Goal: Information Seeking & Learning: Learn about a topic

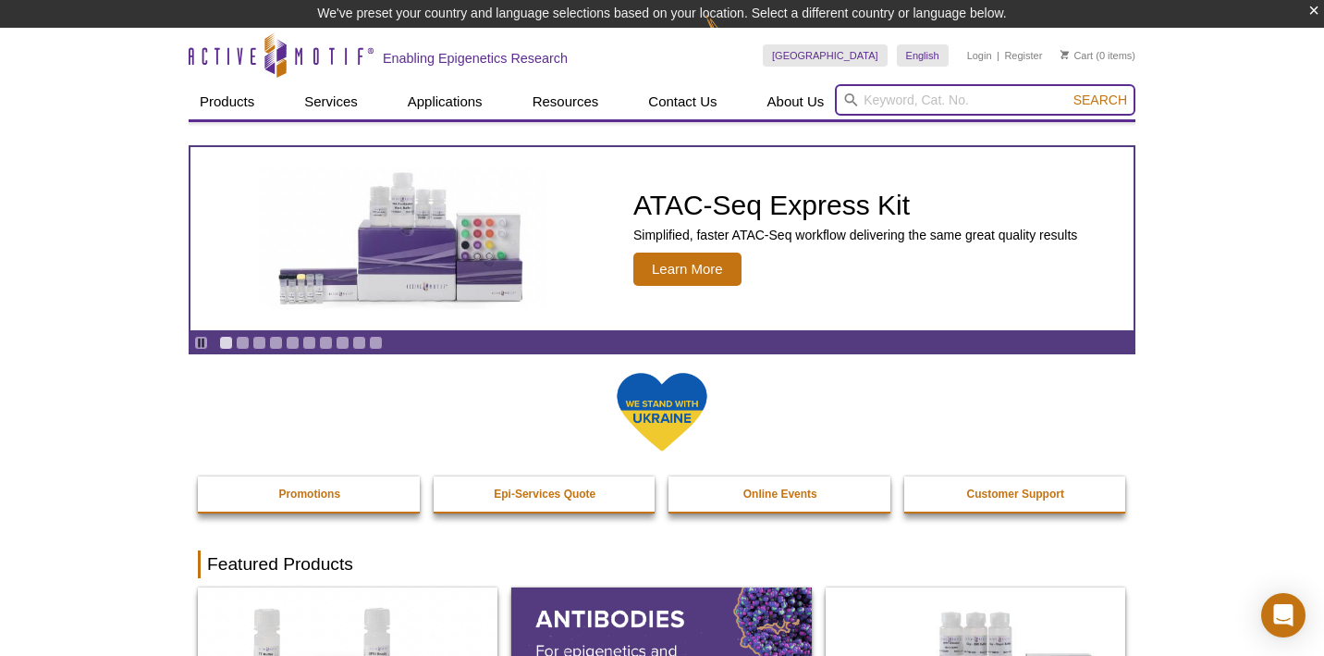
click at [897, 102] on input "search" at bounding box center [985, 99] width 301 height 31
type input "RNA Pol II"
click at [1101, 100] on button "Search" at bounding box center [1100, 100] width 65 height 17
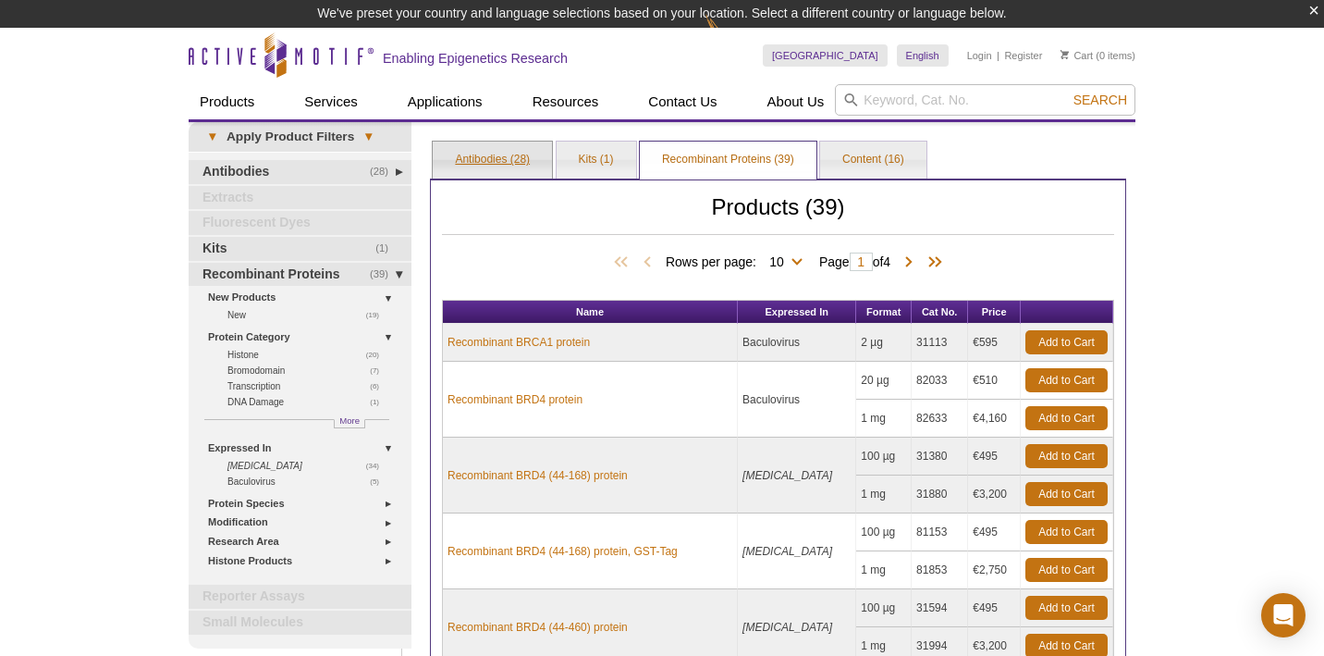
click at [476, 163] on link "Antibodies (28)" at bounding box center [492, 159] width 119 height 37
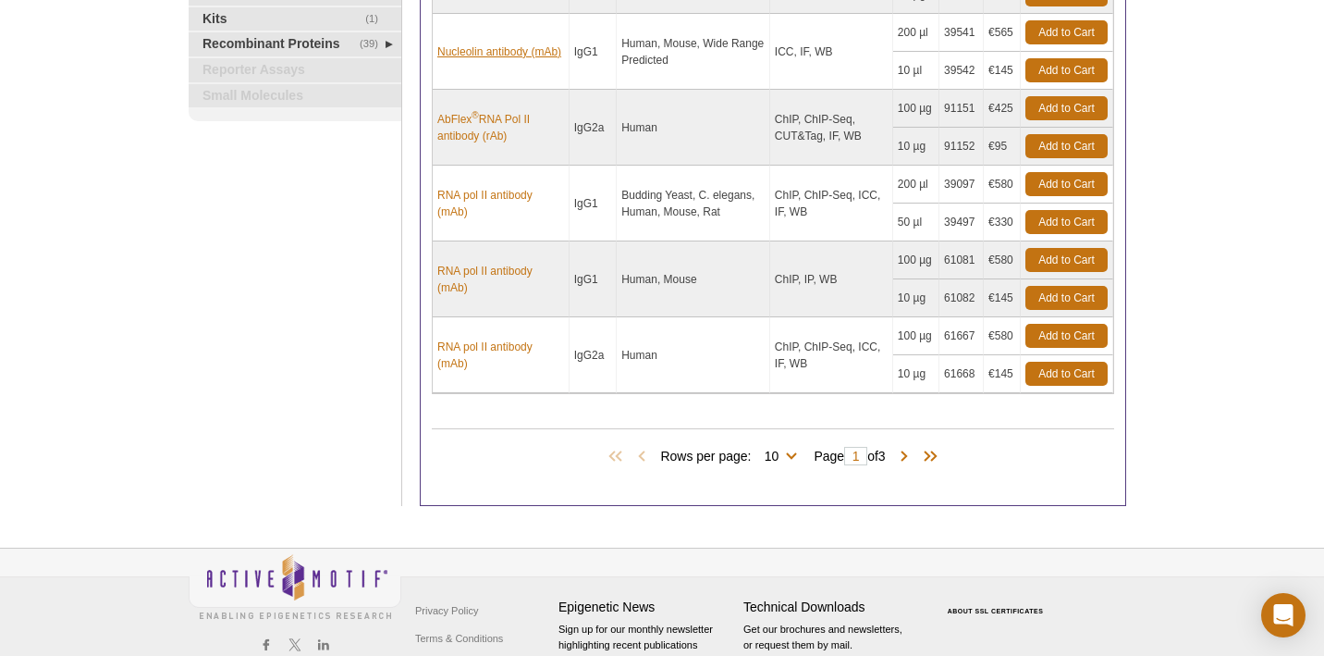
scroll to position [680, 0]
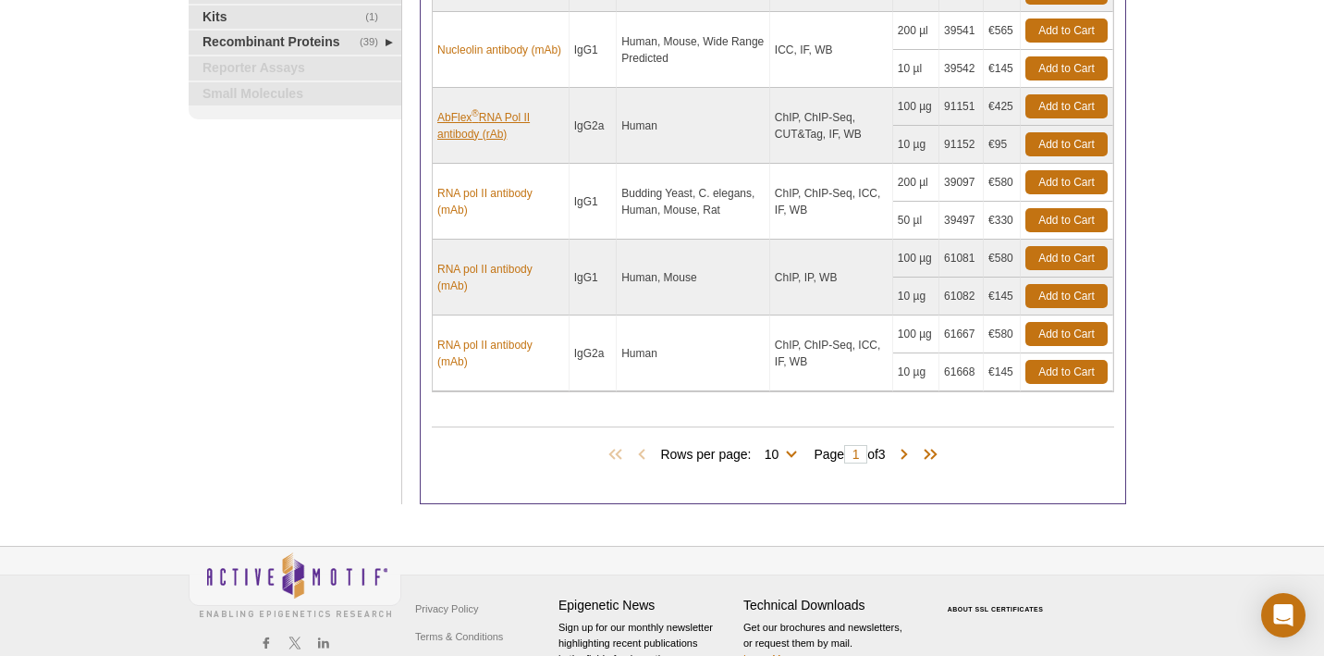
click at [456, 119] on link "AbFlex ® RNA Pol II antibody (rAb)" at bounding box center [500, 125] width 127 height 33
click at [475, 198] on link "RNA pol II antibody (mAb)" at bounding box center [500, 201] width 127 height 33
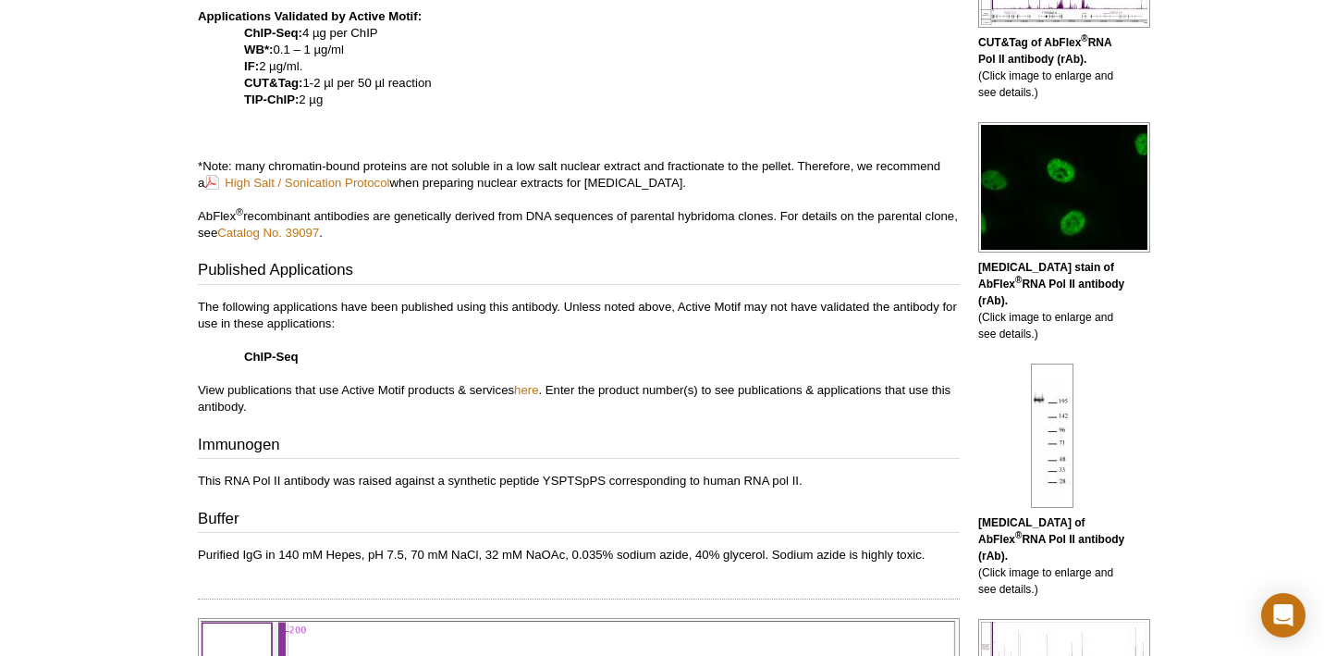
scroll to position [735, 0]
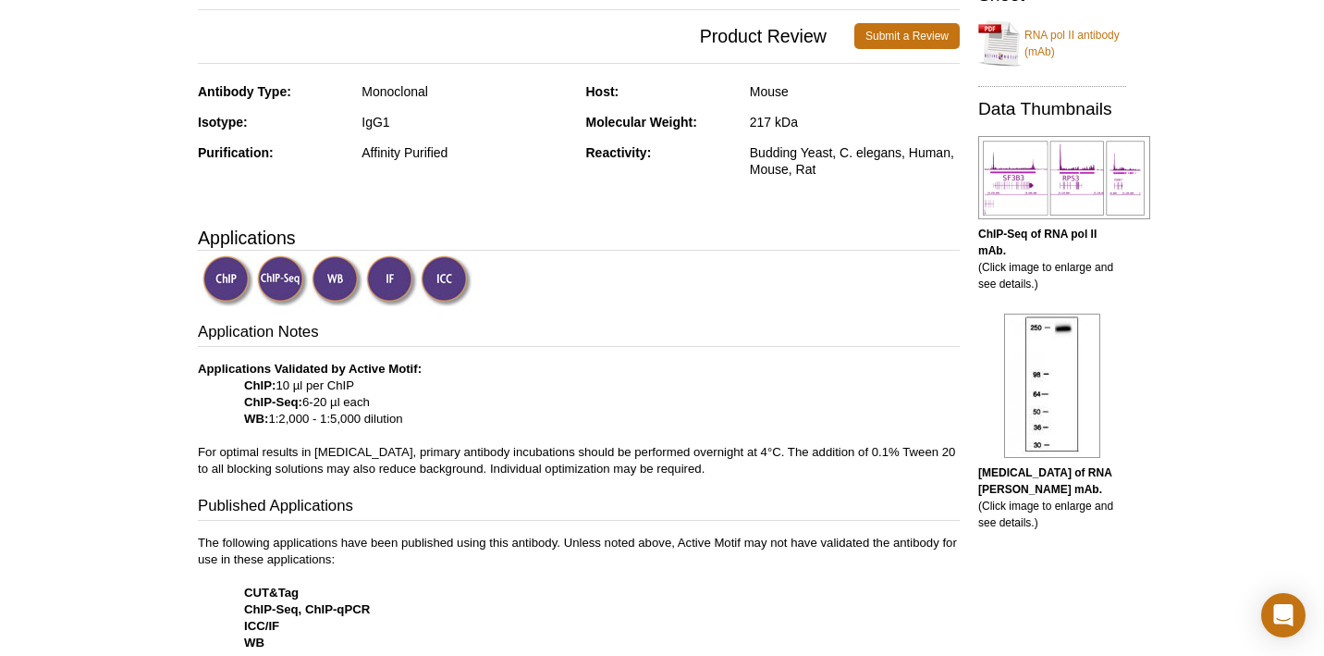
scroll to position [422, 0]
click at [1025, 181] on img at bounding box center [1064, 176] width 172 height 83
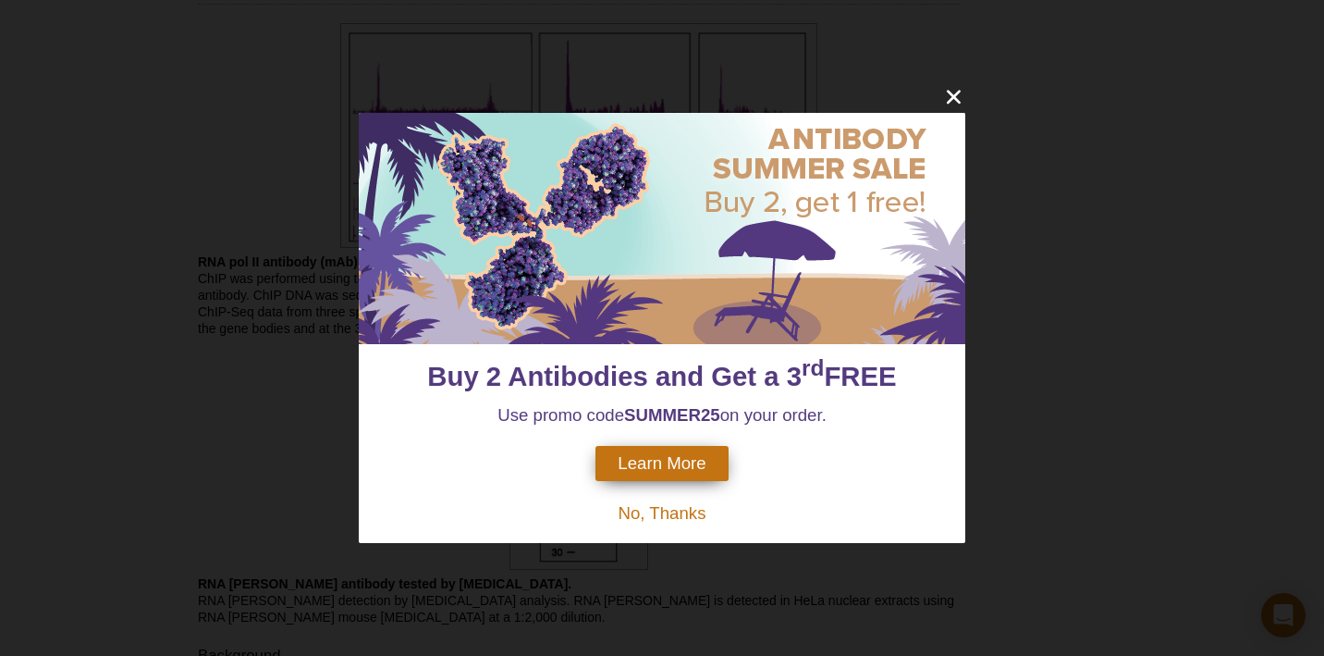
click at [955, 93] on icon "close" at bounding box center [953, 96] width 23 height 23
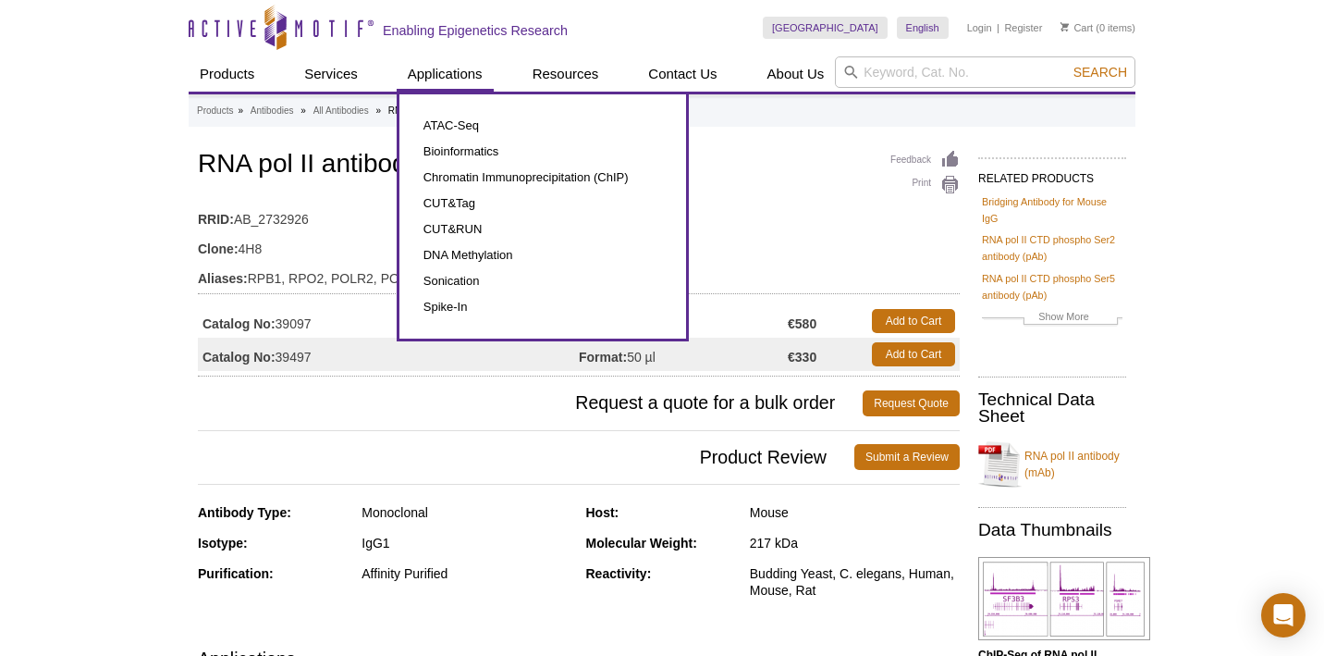
scroll to position [0, 0]
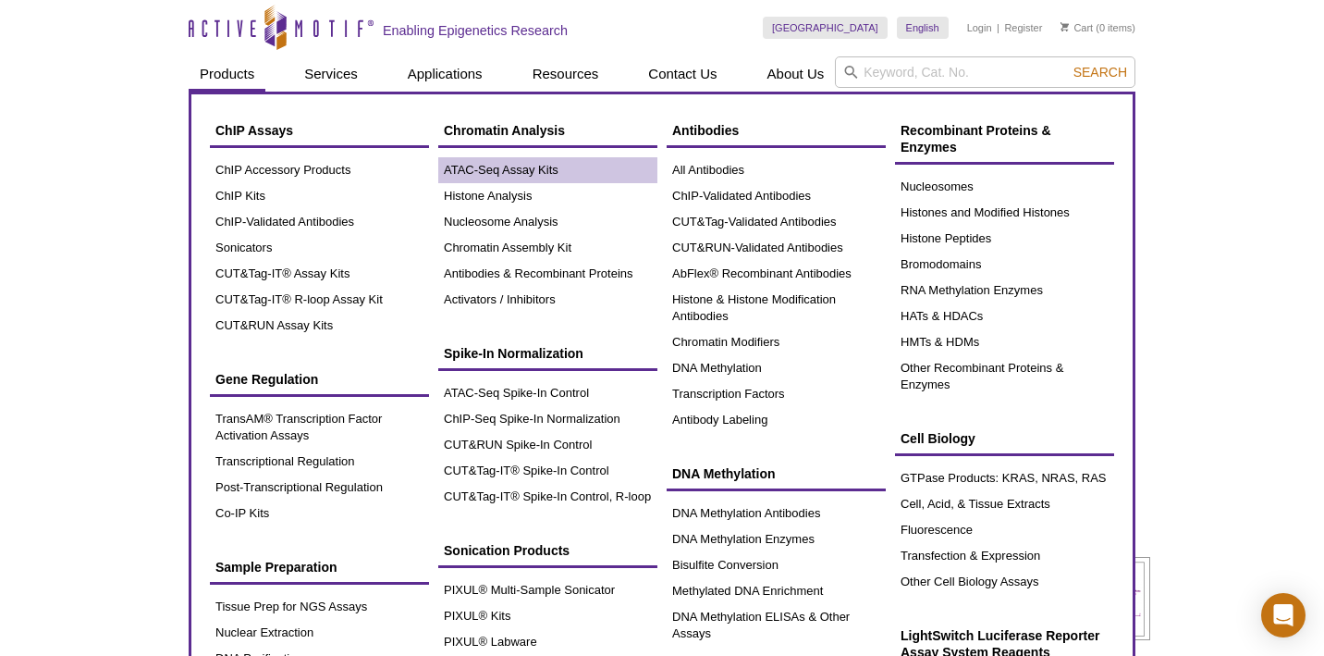
click at [502, 167] on link "ATAC-Seq Assay Kits" at bounding box center [547, 170] width 219 height 26
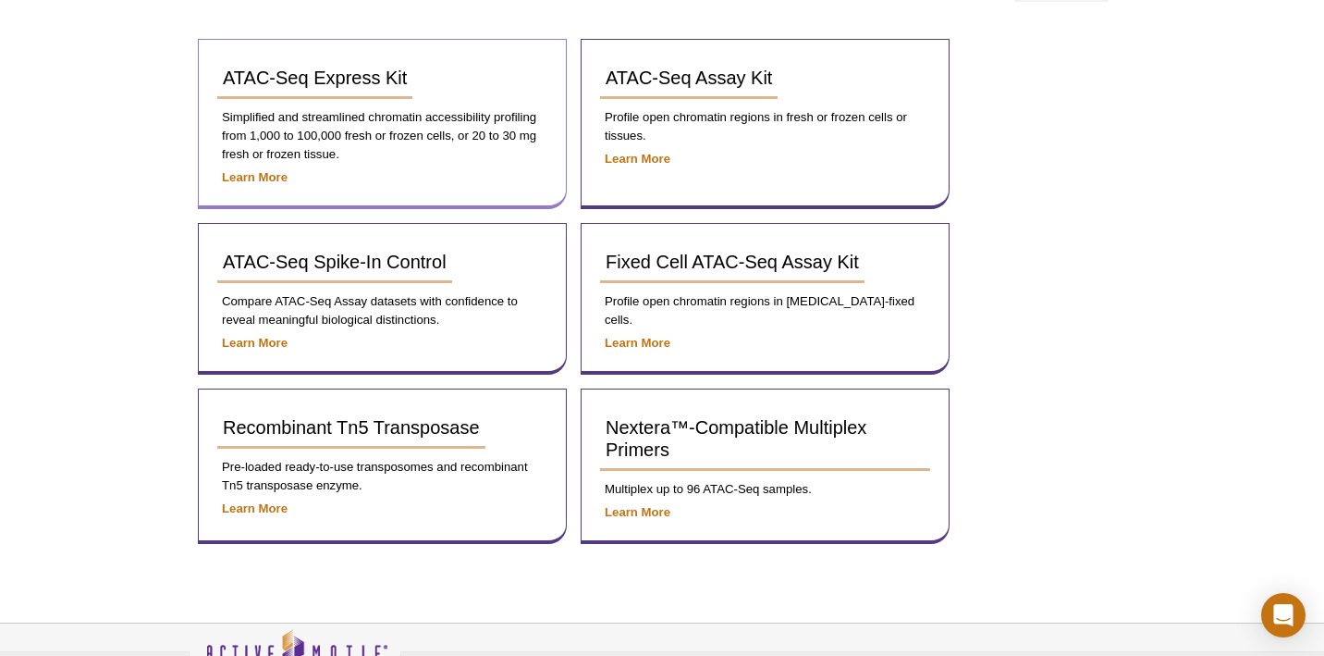
scroll to position [274, 0]
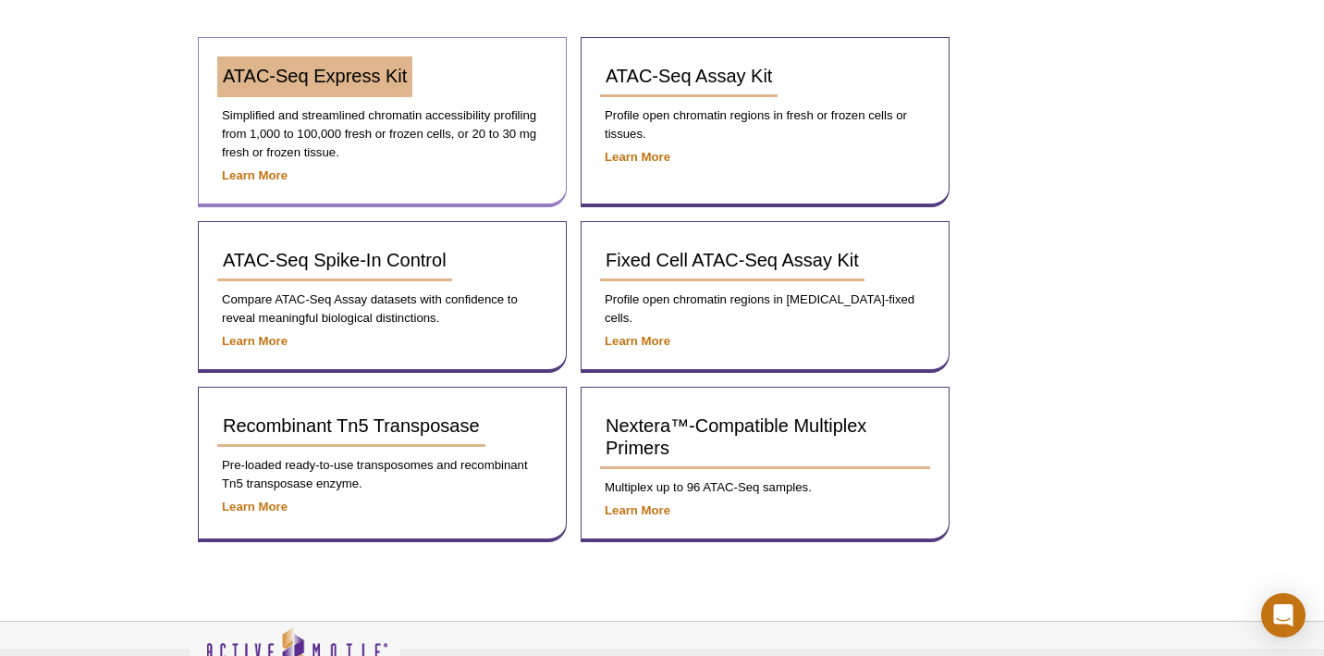
click at [338, 82] on span "ATAC-Seq Express Kit" at bounding box center [315, 76] width 184 height 20
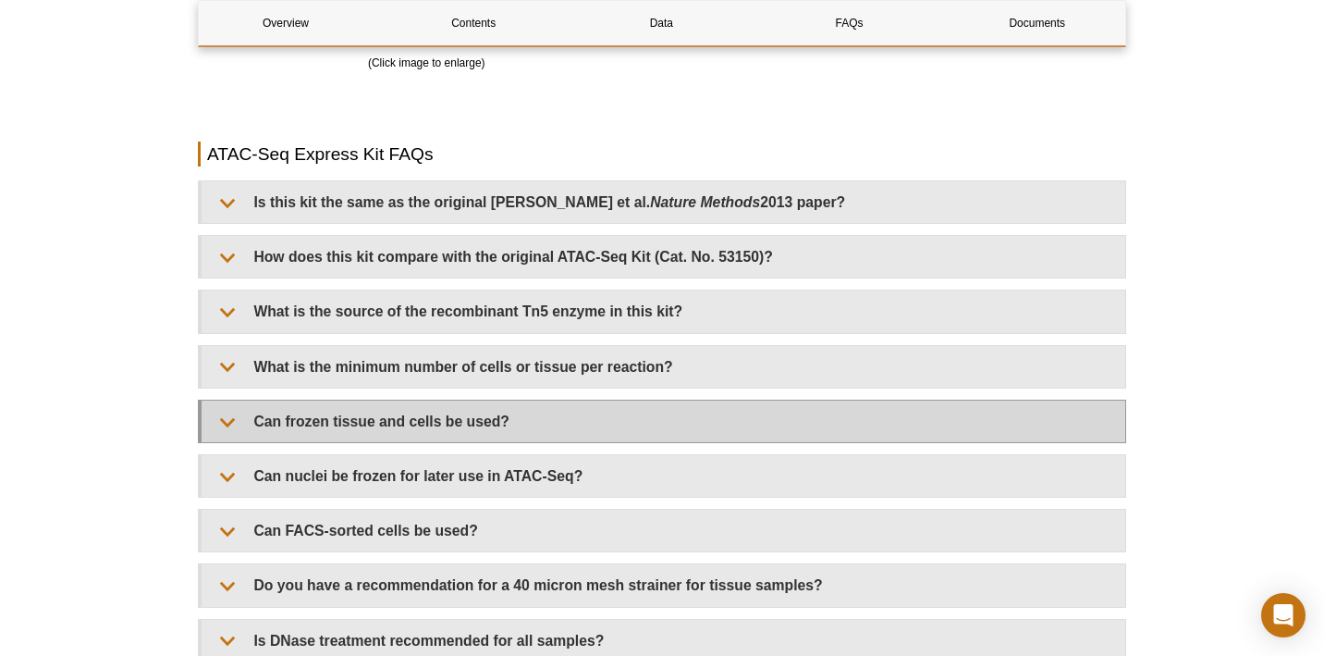
scroll to position [3763, 0]
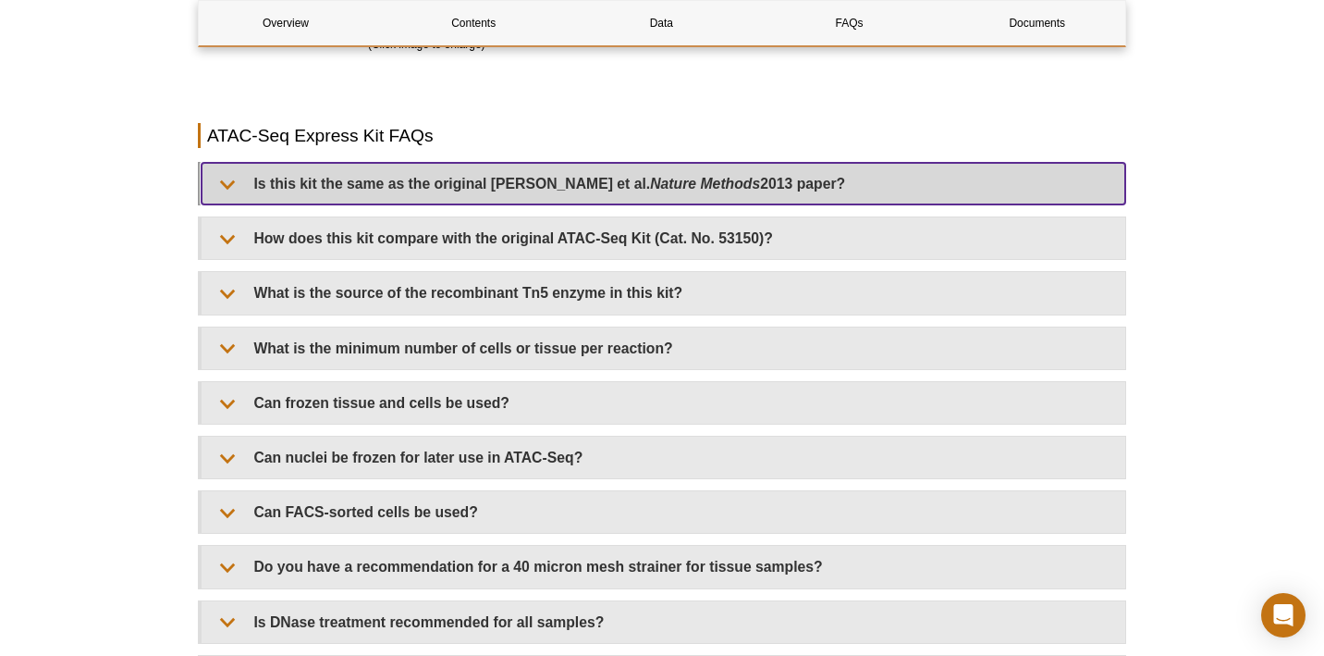
click at [245, 185] on summary "Is this kit the same as the original Buenrostro et al. Nature Methods 2013 pape…" at bounding box center [664, 184] width 924 height 42
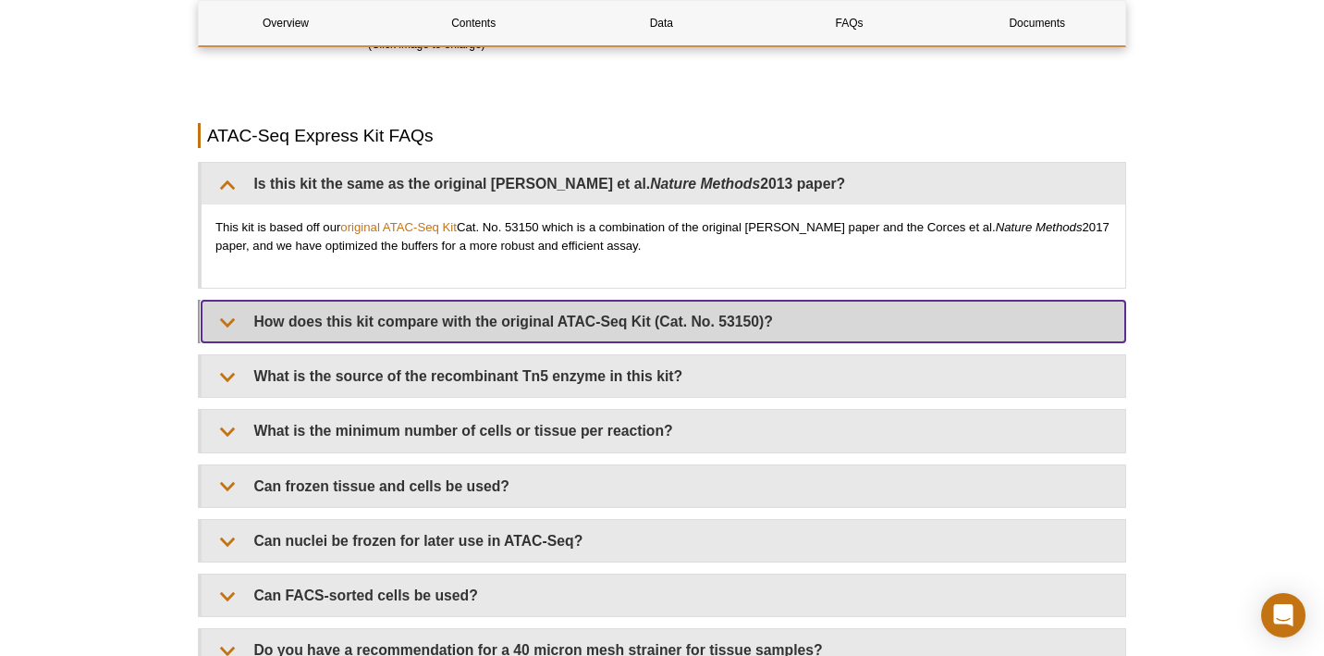
click at [242, 318] on summary "How does this kit compare with the original ATAC-Seq Kit (Cat. No. 53150)?" at bounding box center [664, 322] width 924 height 42
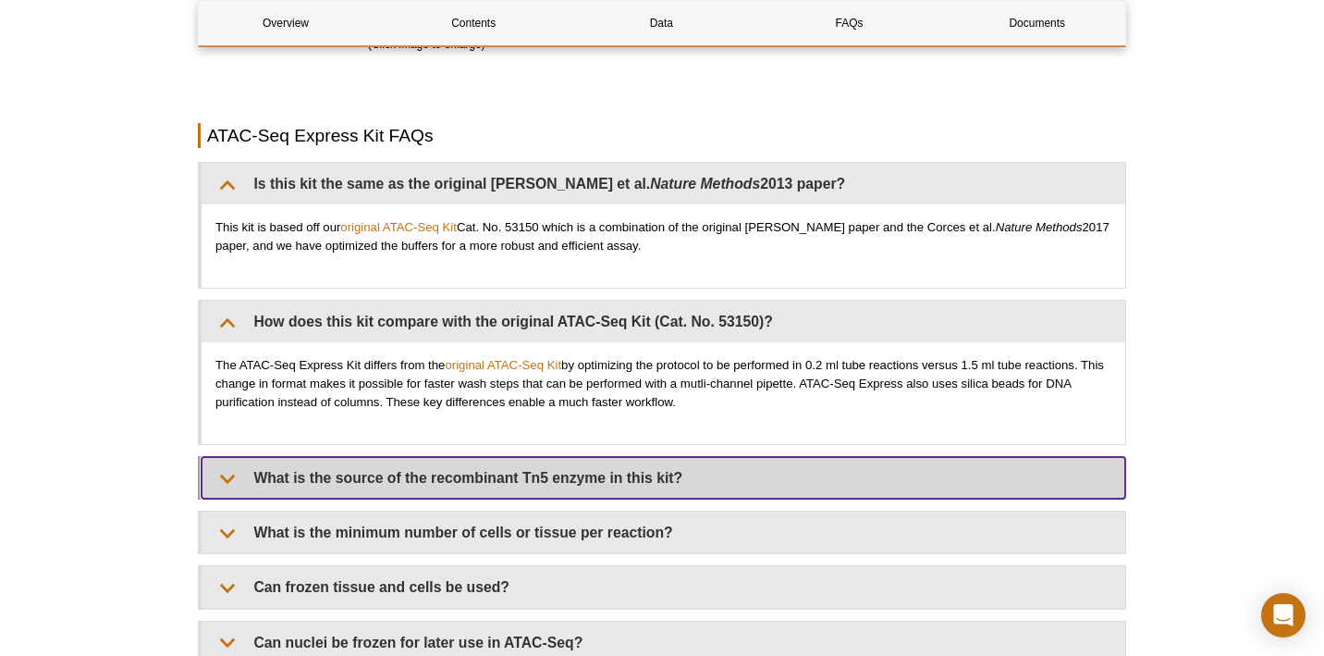
click at [245, 474] on summary "What is the source of the recombinant Tn5 enzyme in this kit?" at bounding box center [664, 478] width 924 height 42
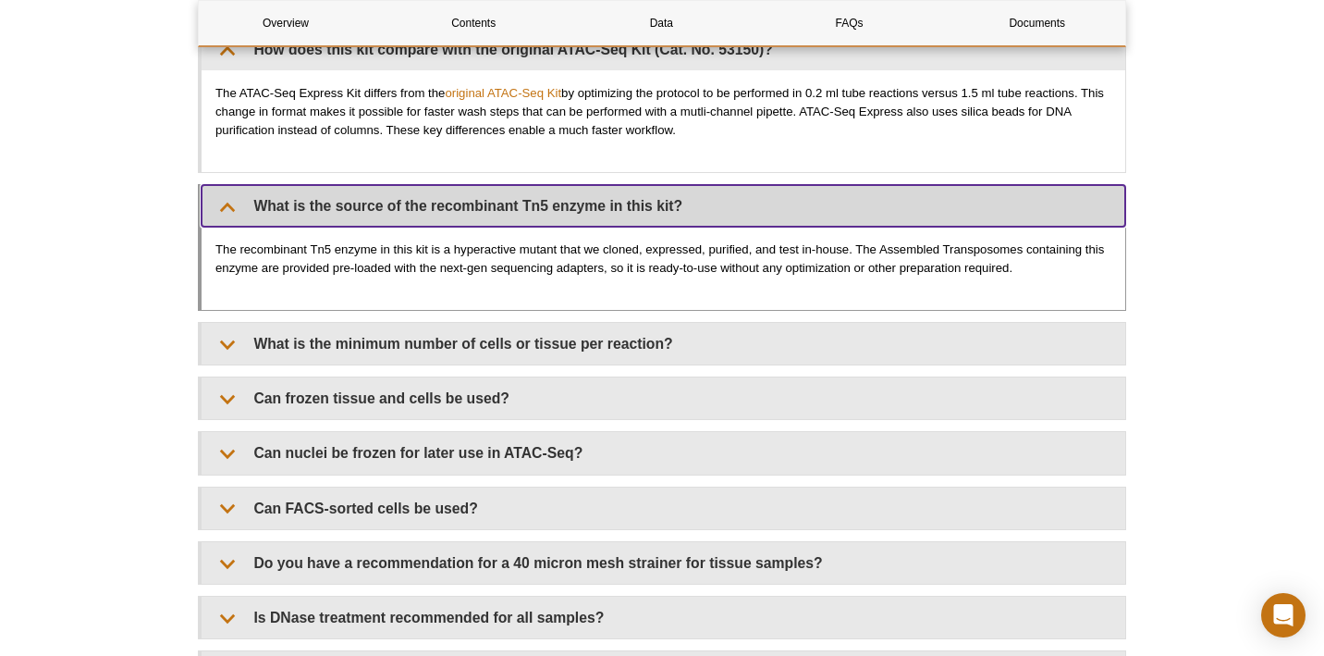
scroll to position [4043, 0]
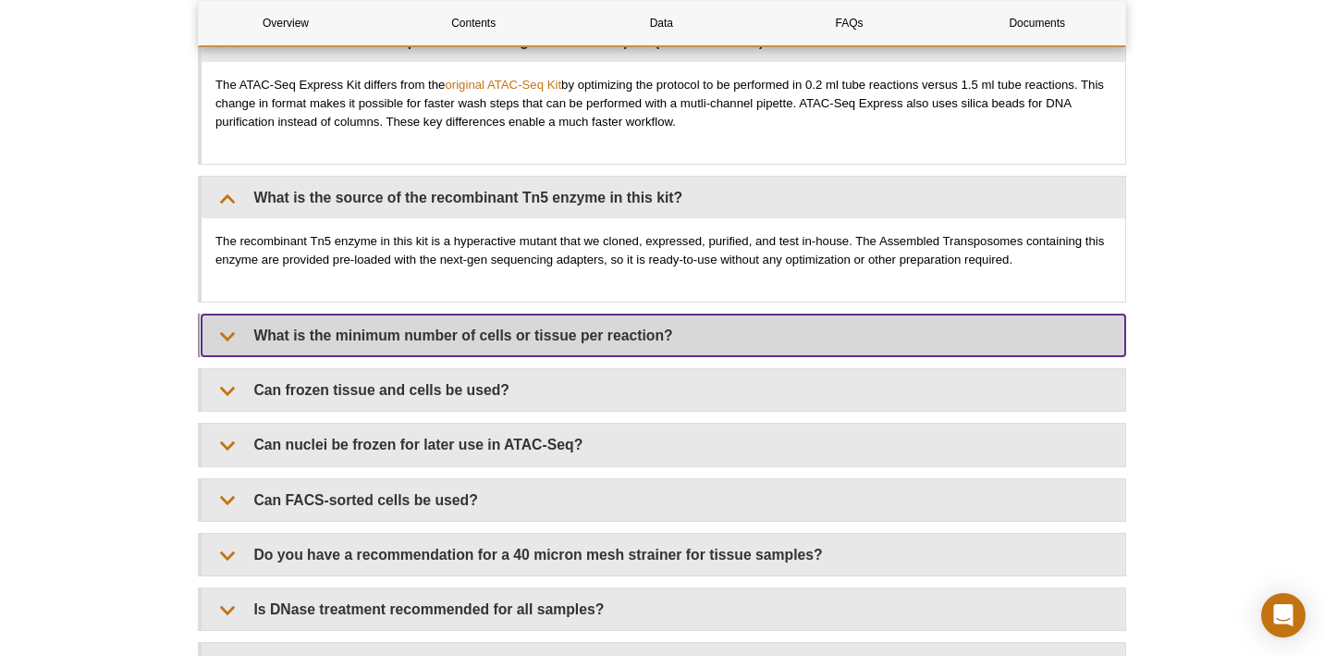
click at [240, 332] on summary "What is the minimum number of cells or tissue per reaction?" at bounding box center [664, 335] width 924 height 42
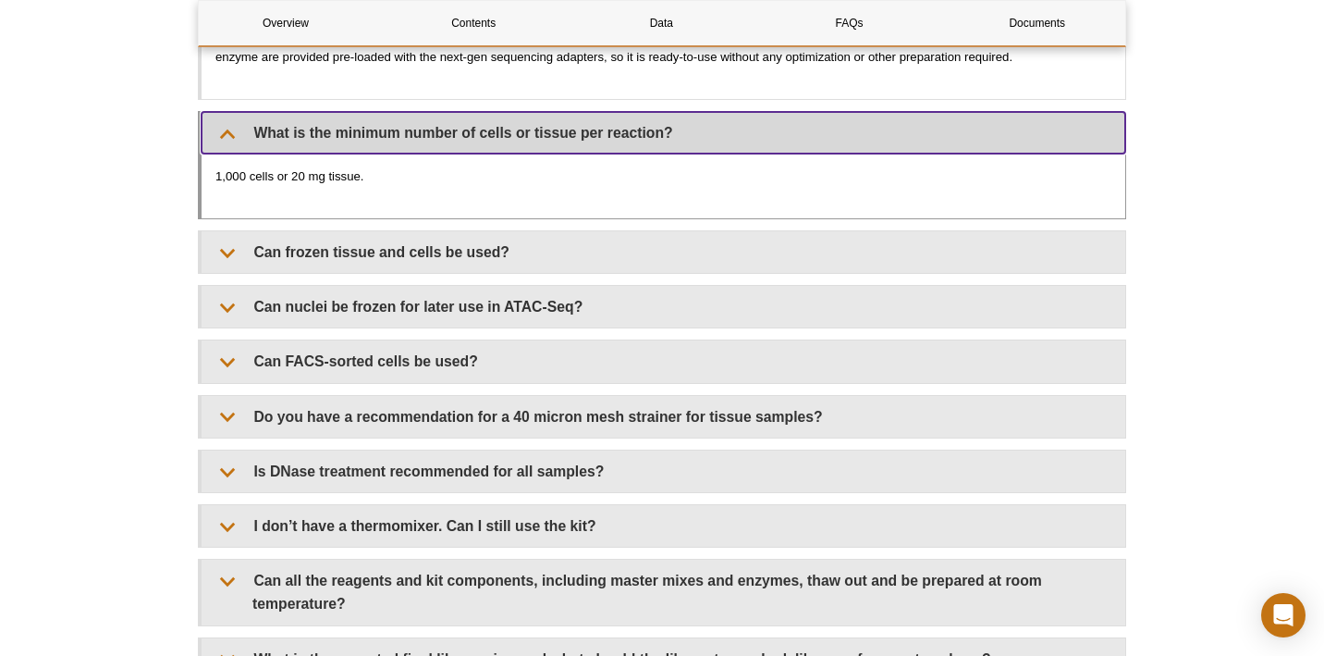
scroll to position [4252, 0]
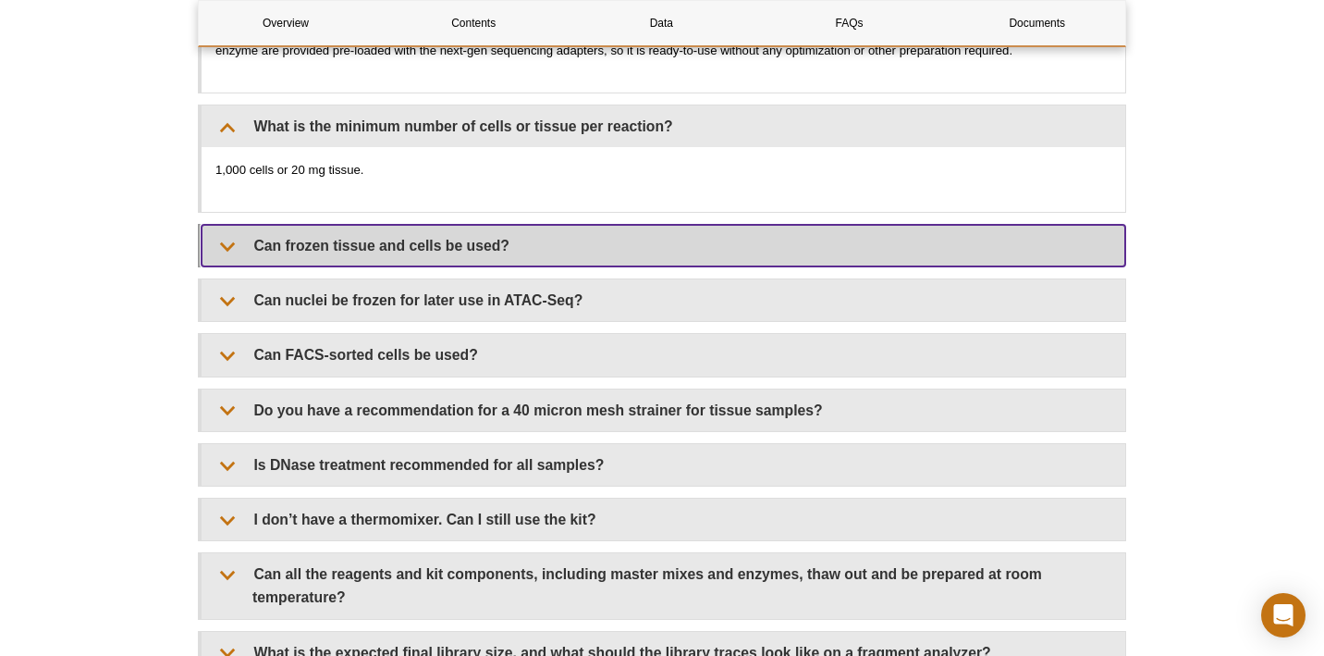
click at [238, 241] on summary "Can frozen tissue and cells be used?" at bounding box center [664, 246] width 924 height 42
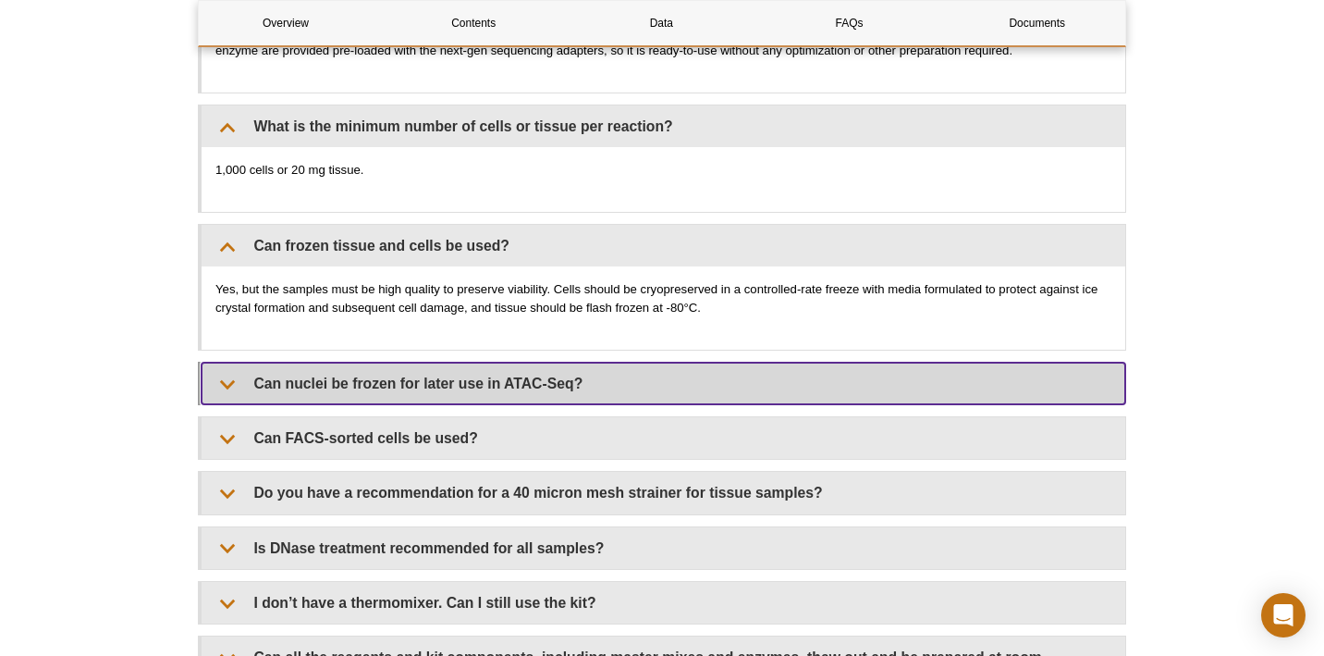
click at [454, 383] on summary "Can nuclei be frozen for later use in ATAC-Seq?" at bounding box center [664, 384] width 924 height 42
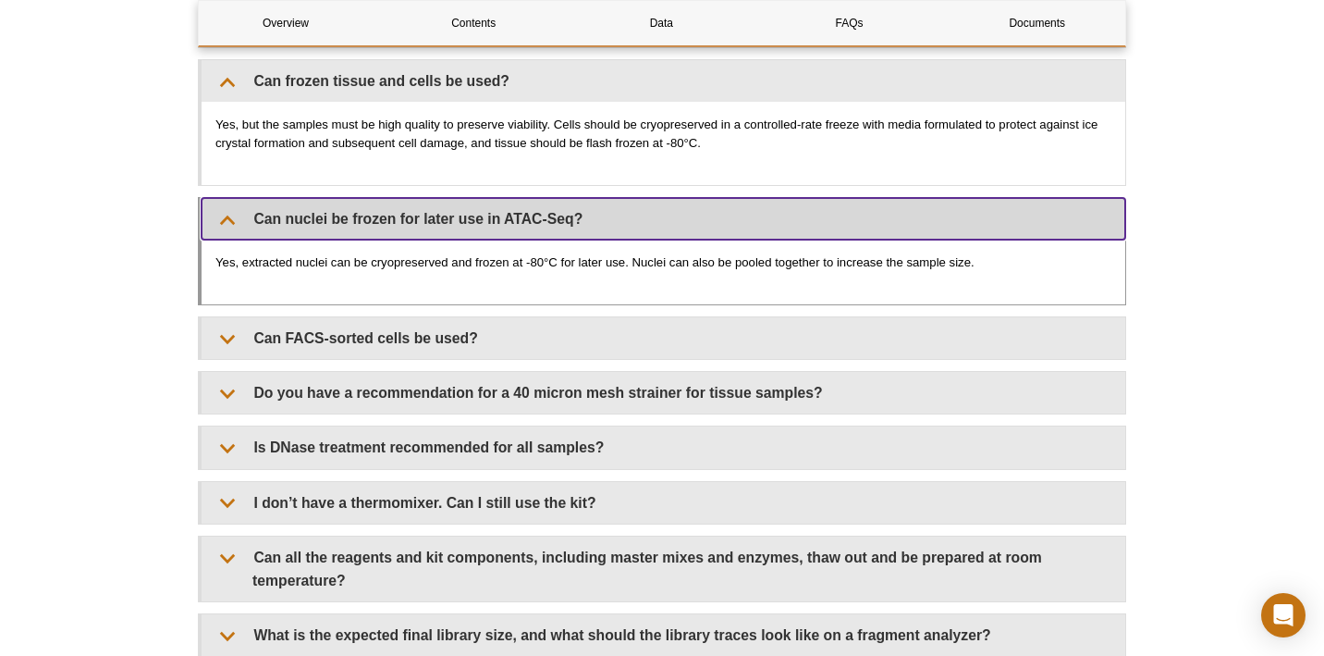
scroll to position [4418, 0]
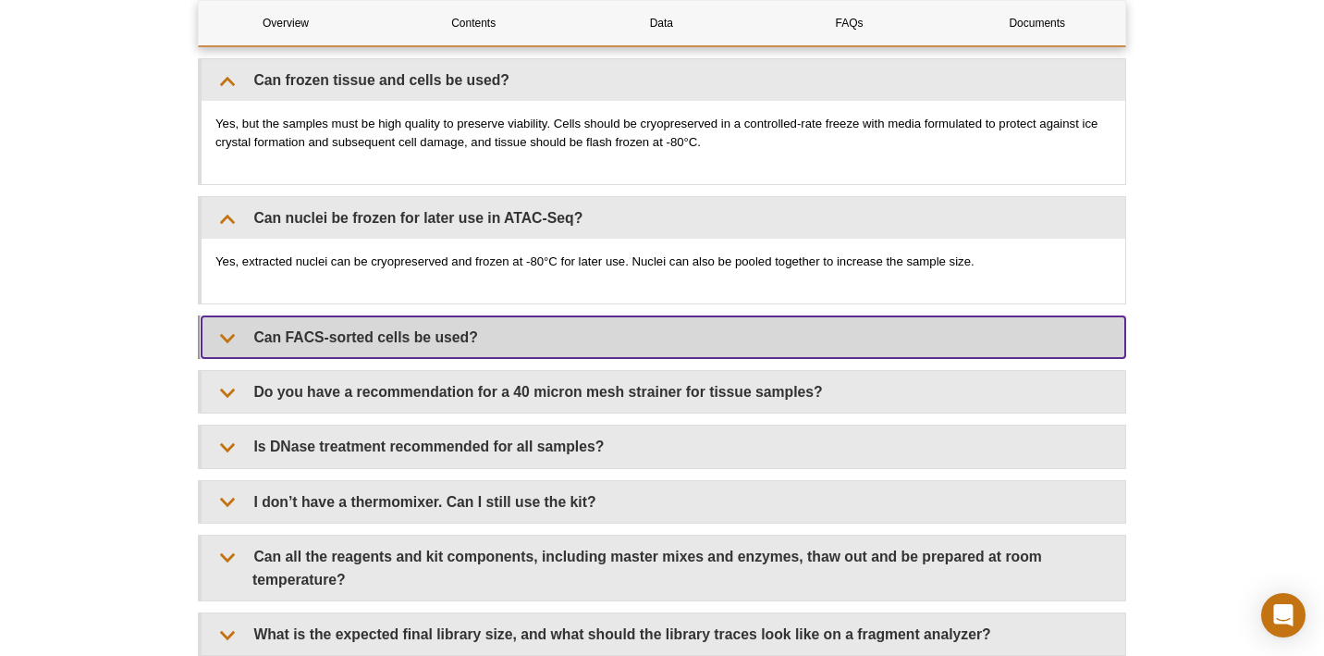
click at [330, 332] on summary "Can FACS-sorted cells be used?" at bounding box center [664, 337] width 924 height 42
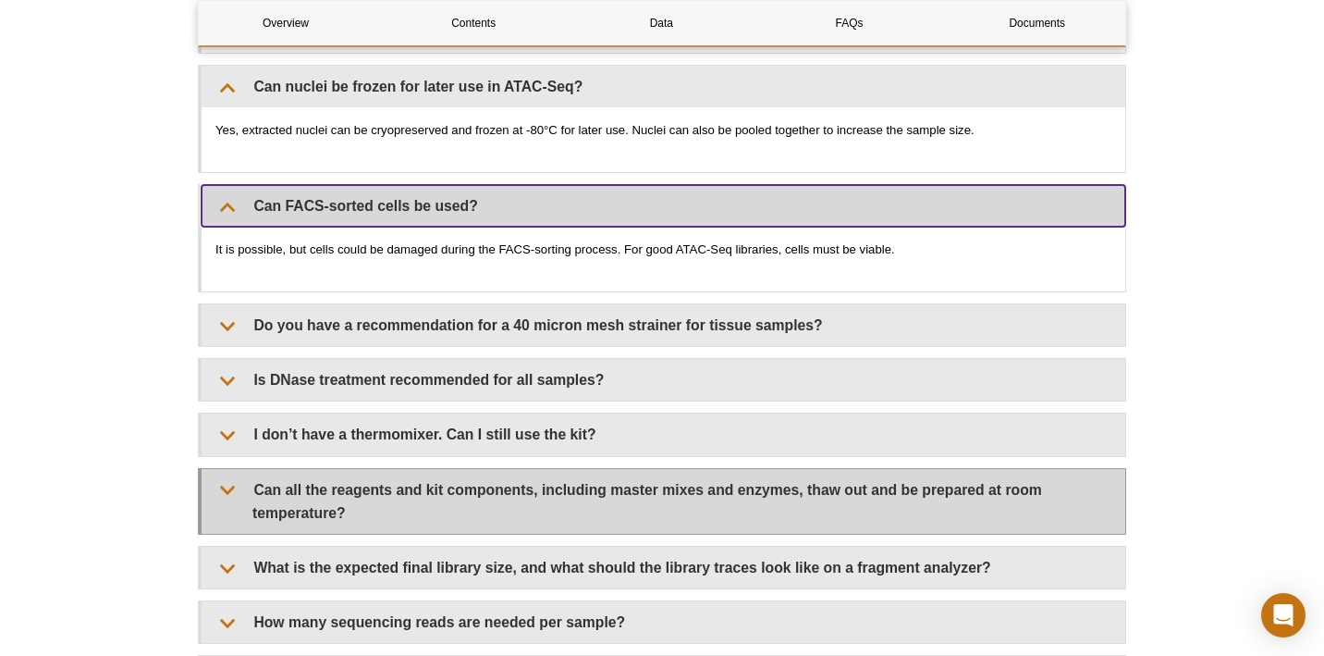
scroll to position [4548, 0]
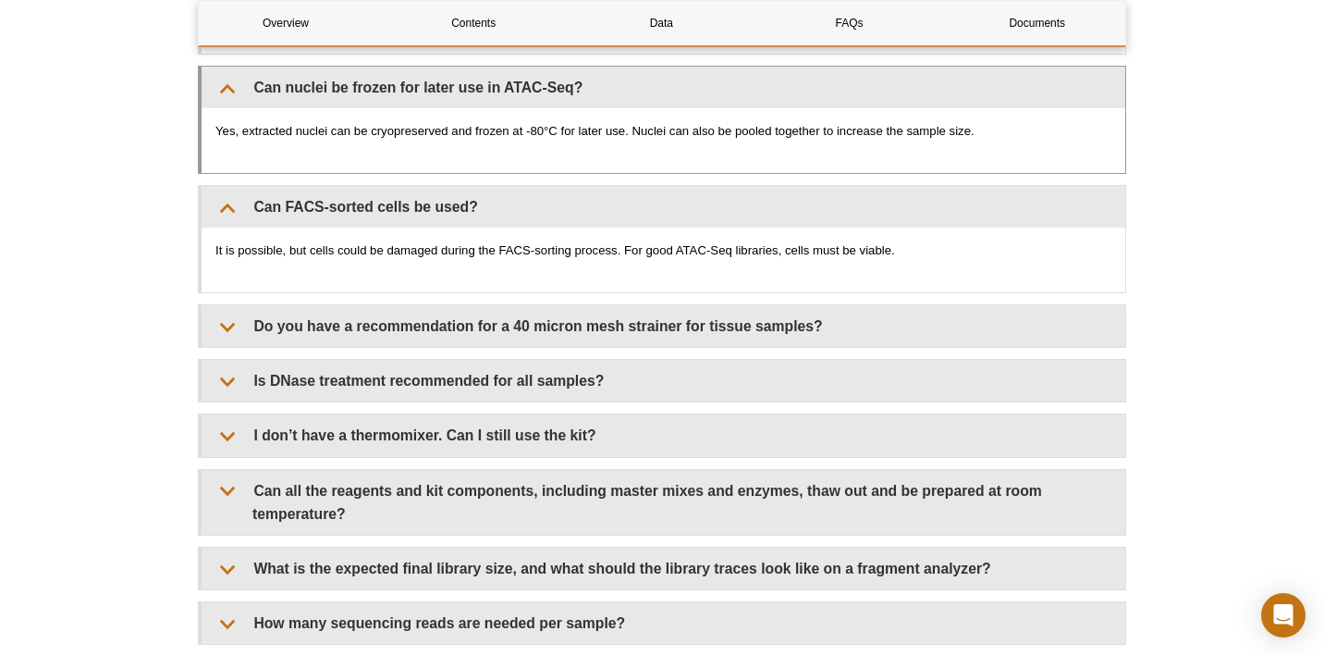
click at [227, 126] on p "Yes, extracted nuclei can be cryopreserved and frozen at -80°C for later use. N…" at bounding box center [663, 131] width 896 height 18
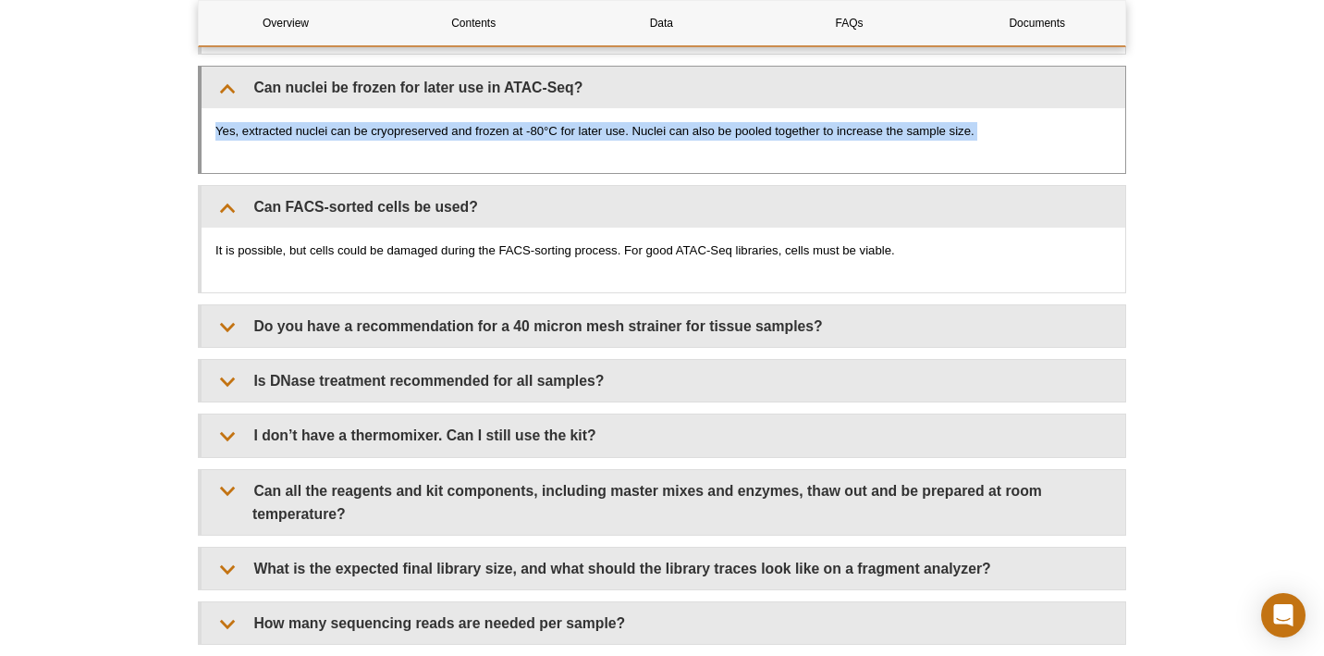
copy div "Yes, extracted nuclei can be cryopreserved and frozen at -80°C for later use. N…"
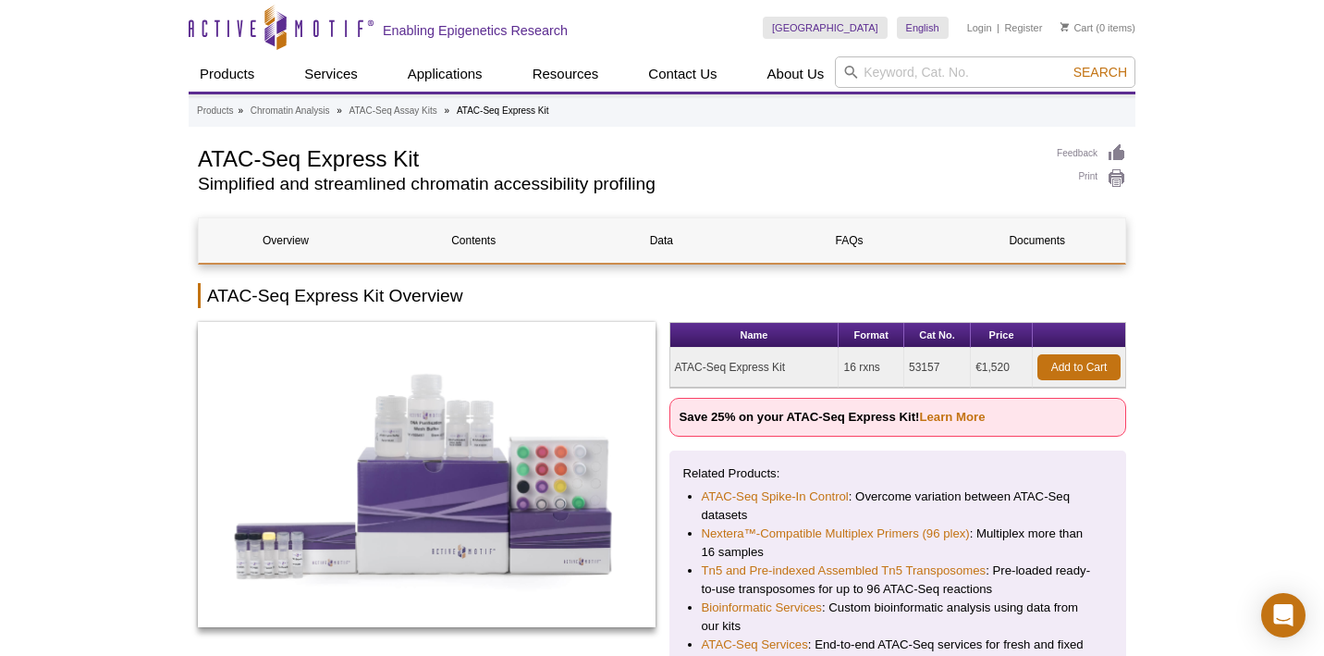
scroll to position [0, 0]
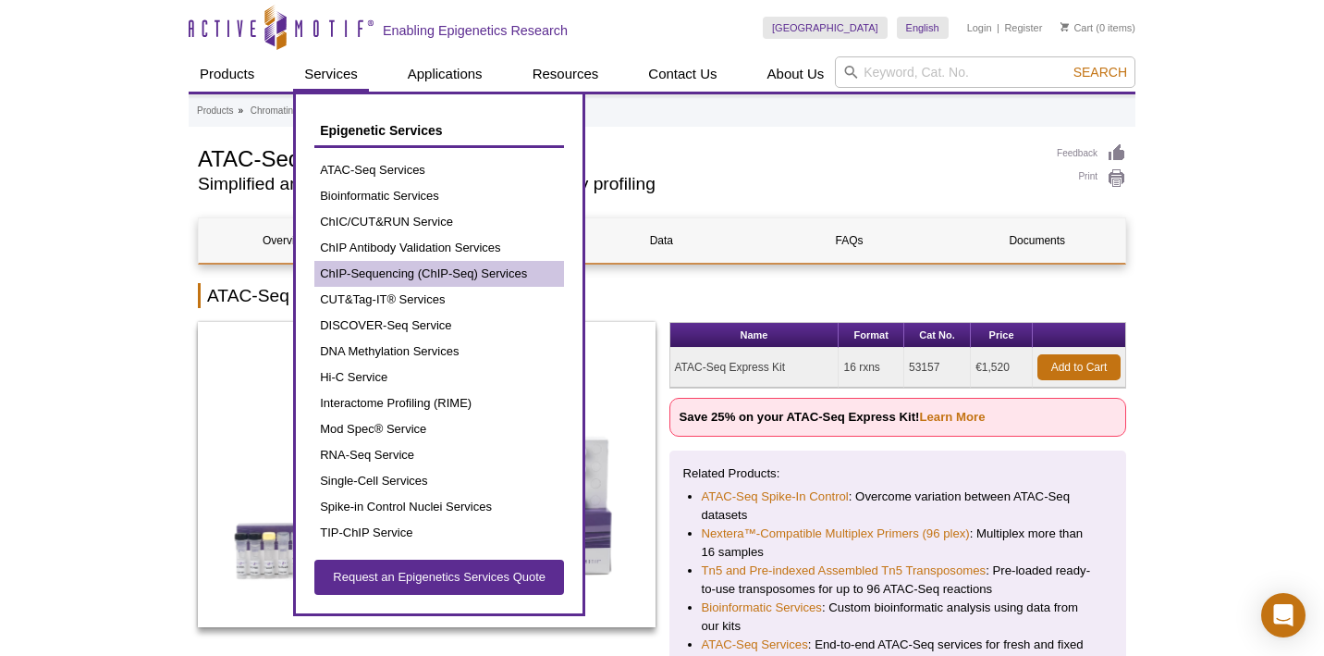
click at [357, 276] on link "ChIP-Sequencing (ChIP-Seq) Services" at bounding box center [439, 274] width 250 height 26
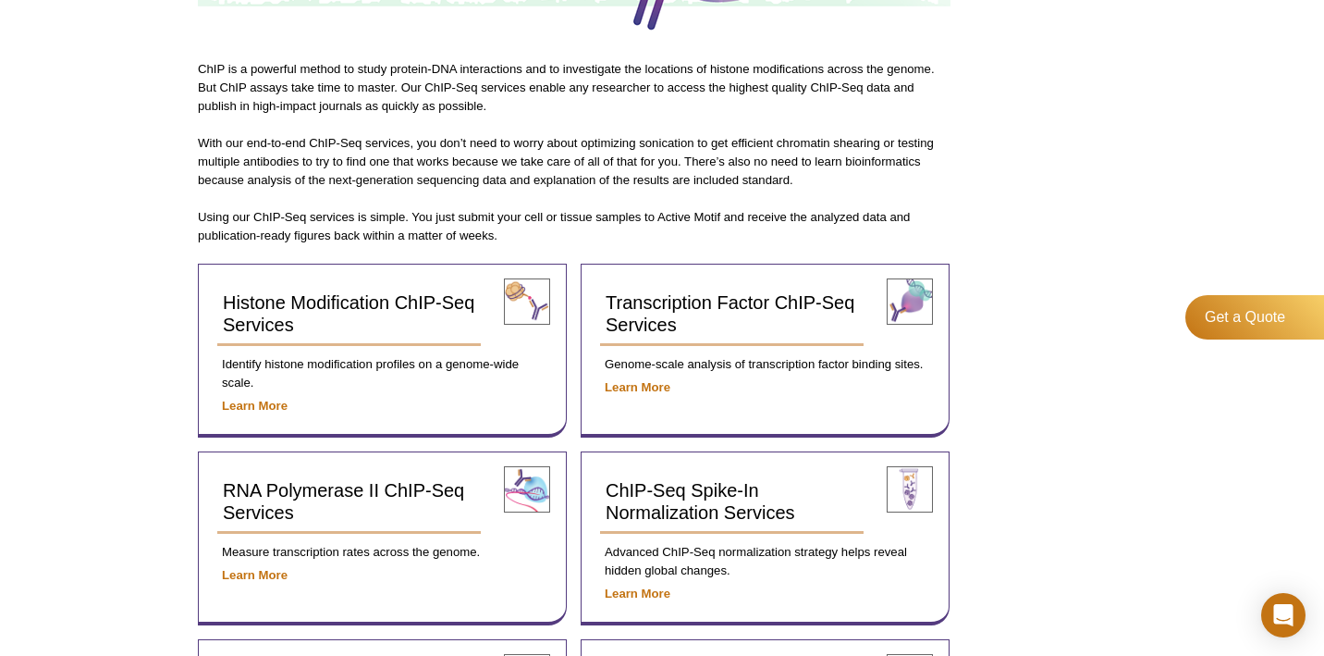
scroll to position [500, 0]
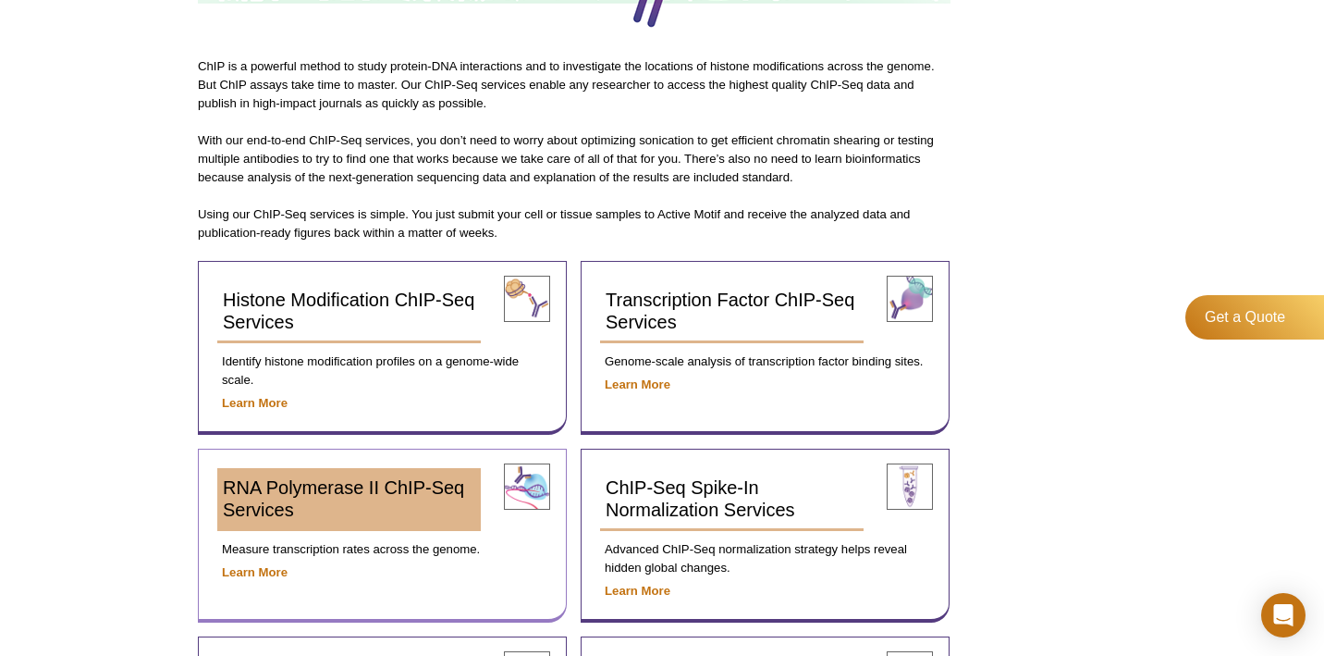
click at [328, 486] on span "RNA Polymerase II ChIP-Seq Services" at bounding box center [343, 498] width 241 height 43
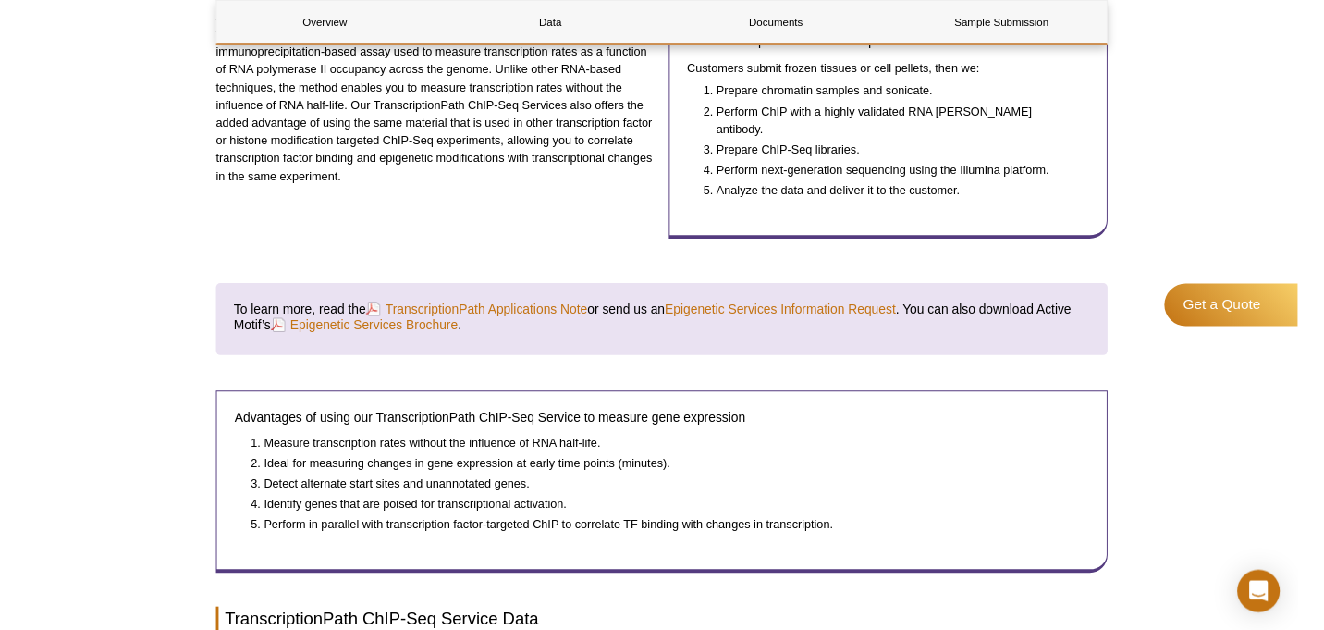
scroll to position [450, 0]
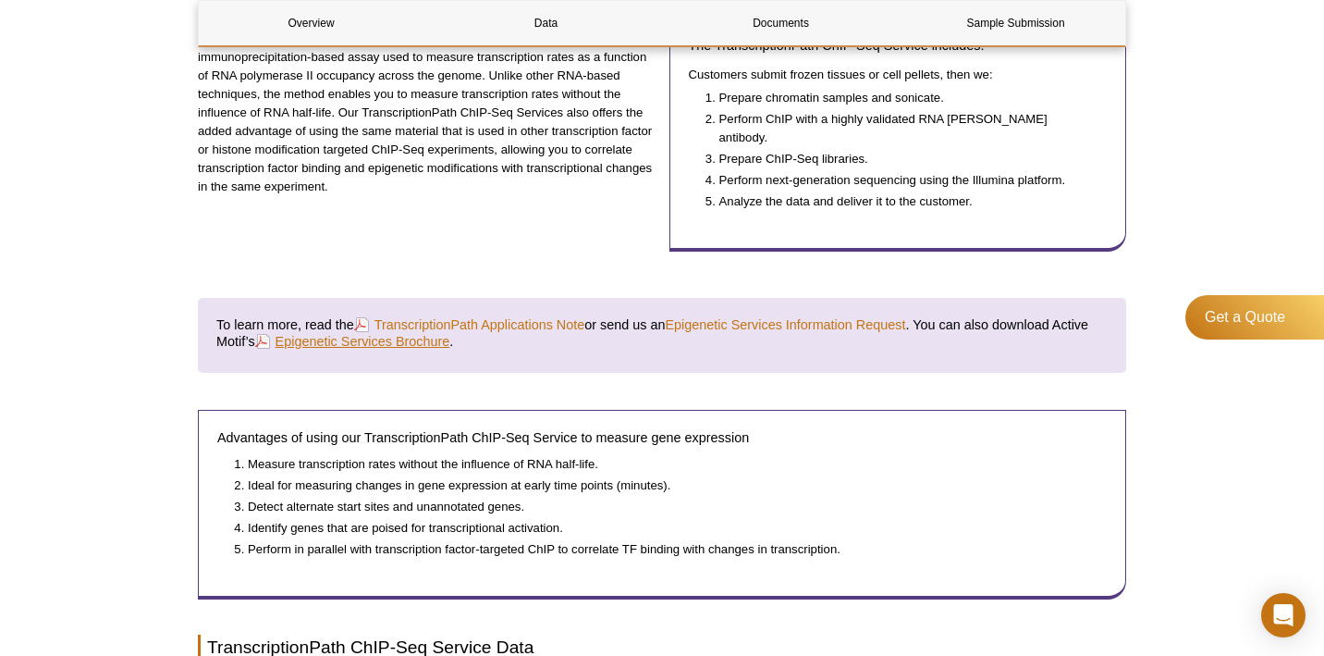
click at [450, 331] on link "Epigenetic Services Brochure" at bounding box center [352, 341] width 195 height 20
click at [438, 314] on link "TranscriptionPath Applications Note" at bounding box center [469, 324] width 230 height 20
click at [396, 331] on link "Epigenetic Services Brochure" at bounding box center [352, 341] width 195 height 20
click at [423, 314] on link "TranscriptionPath Applications Note" at bounding box center [469, 324] width 230 height 20
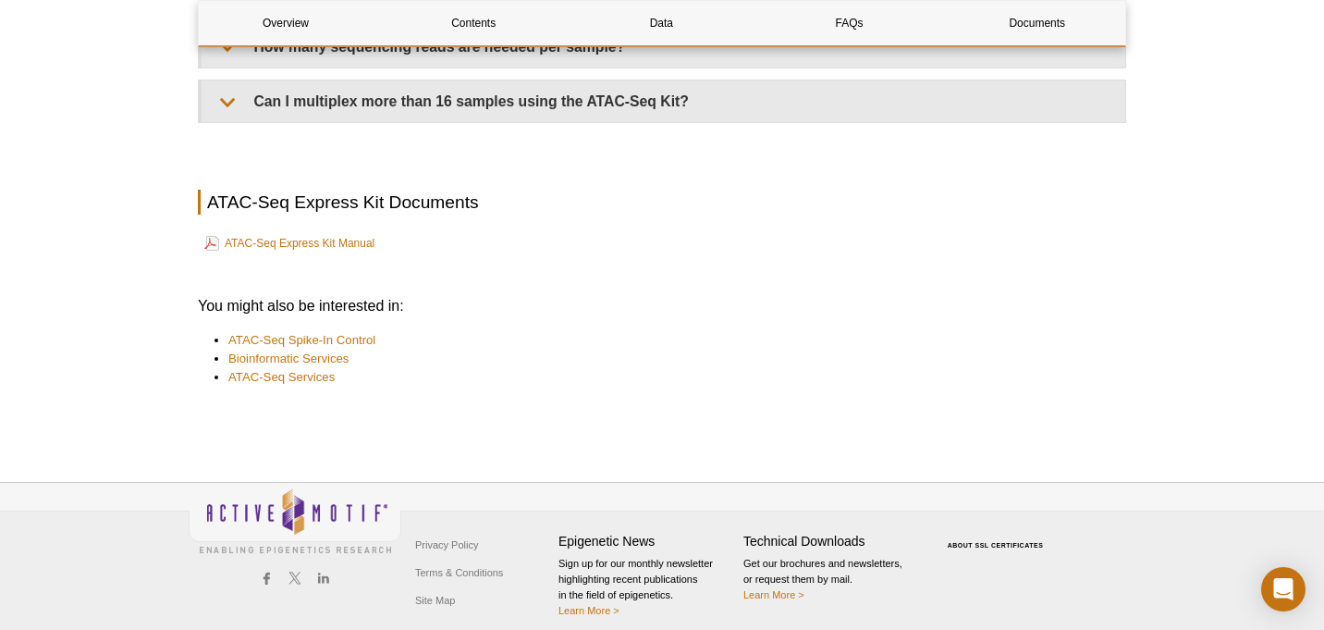
scroll to position [4580, 0]
click at [289, 233] on link "ATAC-Seq Express Kit Manual" at bounding box center [289, 244] width 170 height 22
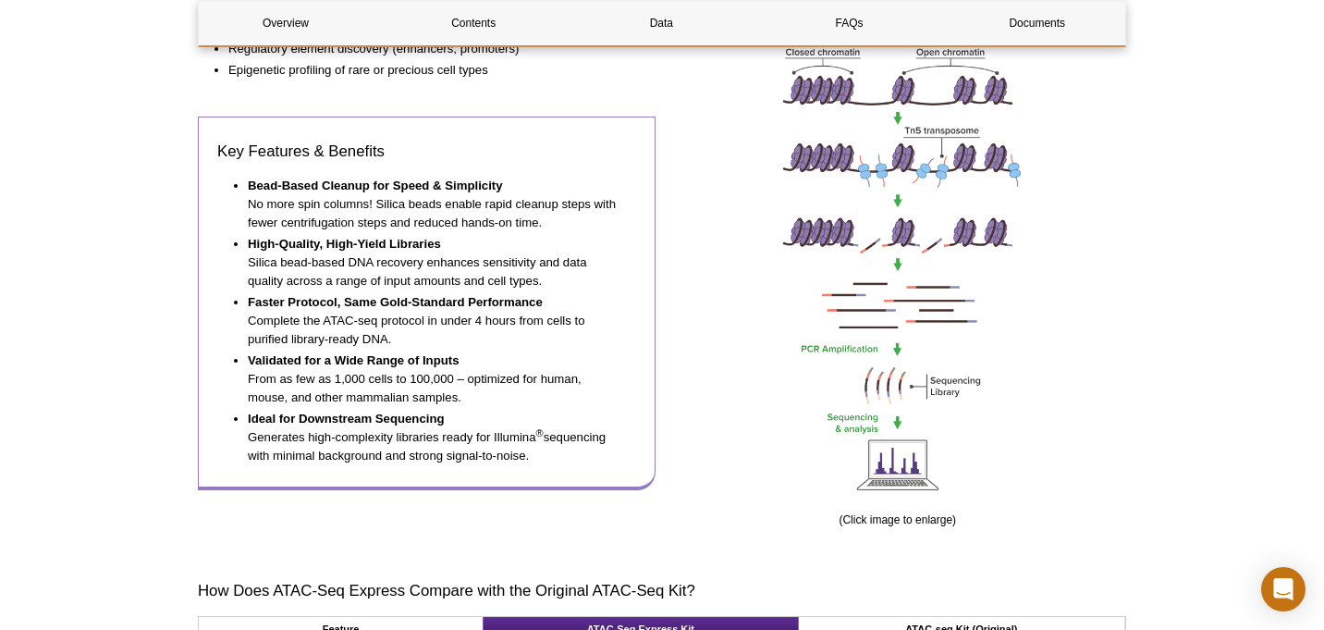
scroll to position [920, 0]
